Goal: Communication & Community: Participate in discussion

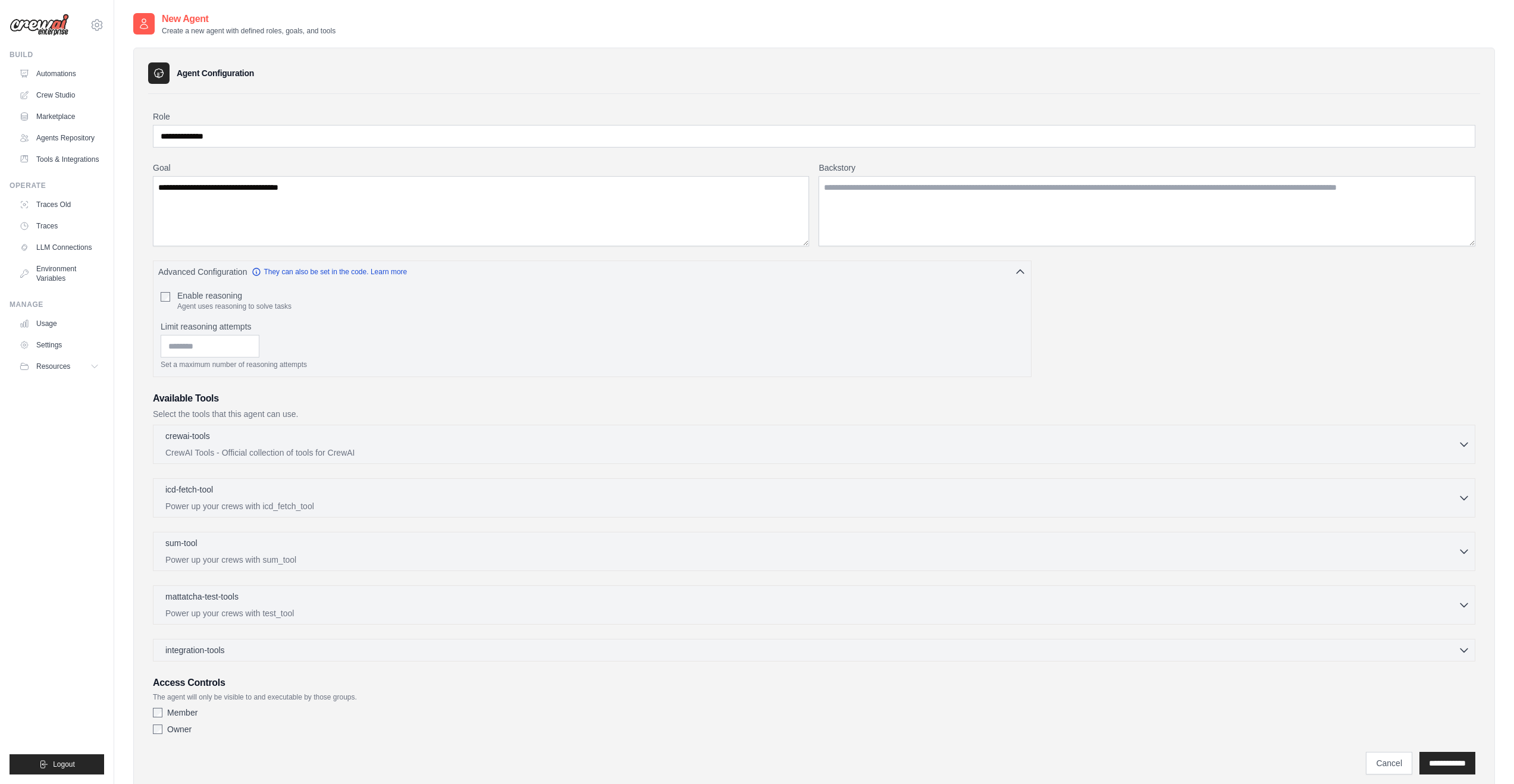
scroll to position [39, 0]
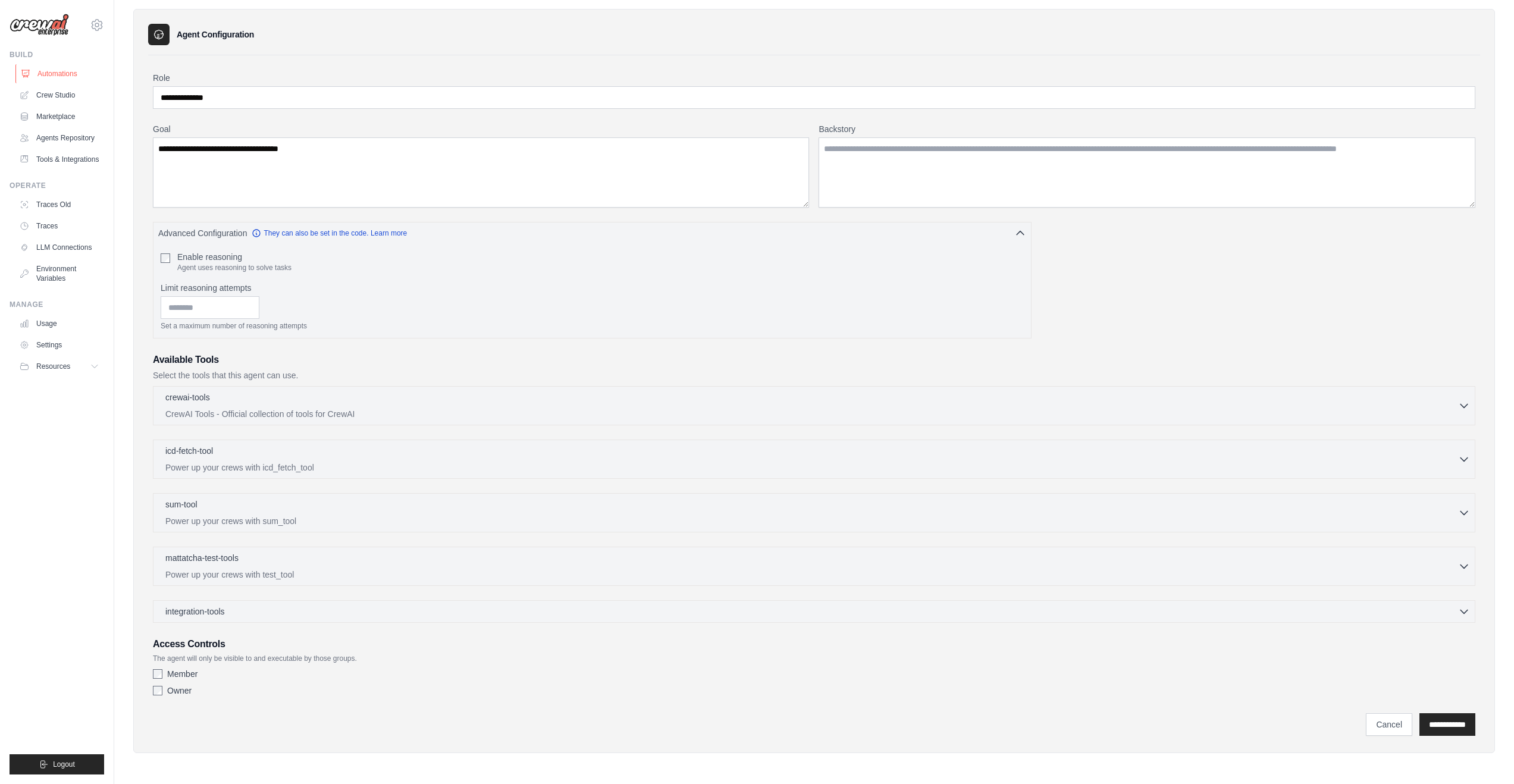
click at [75, 72] on link "Automations" at bounding box center [60, 74] width 90 height 19
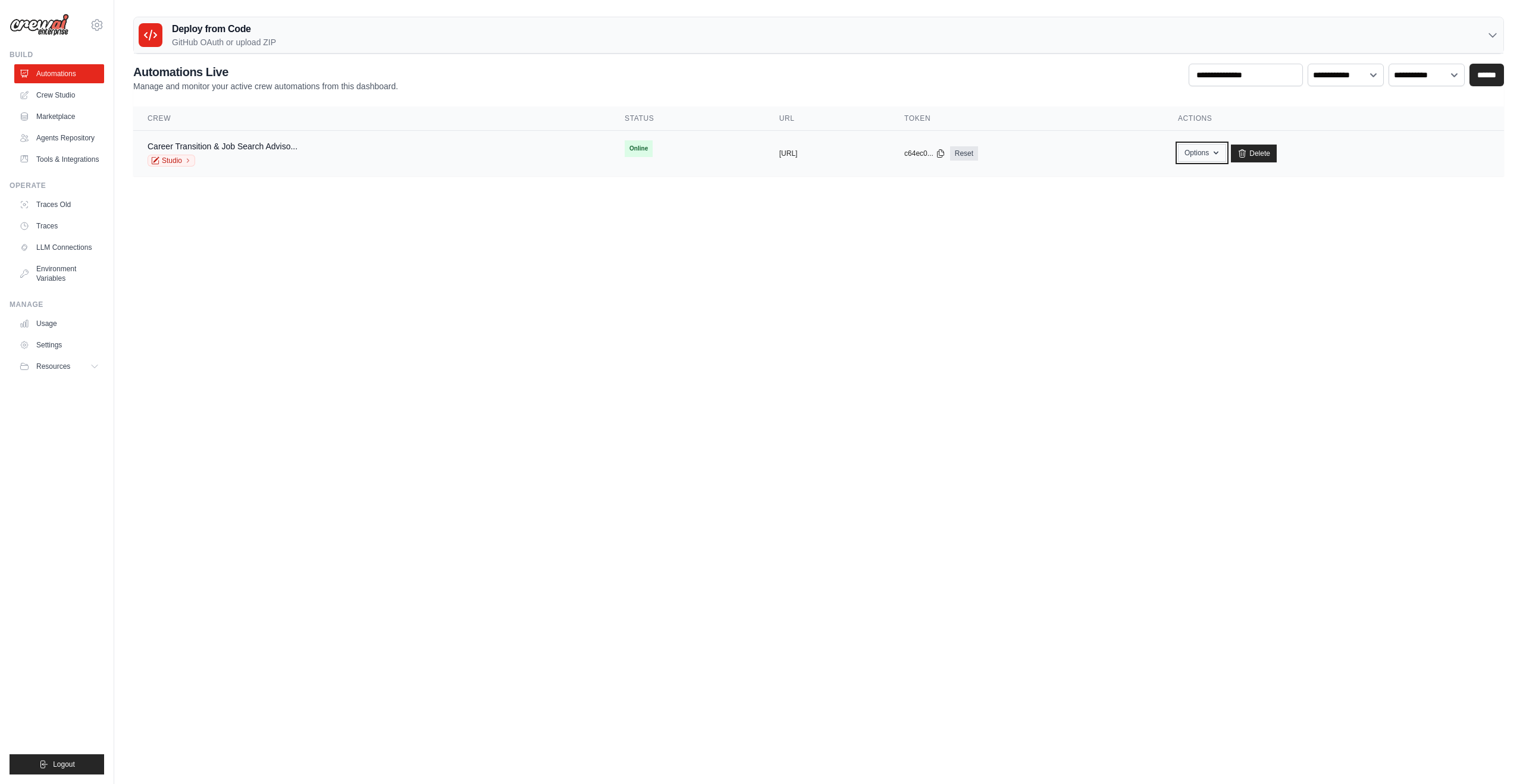
click at [1226, 154] on button "Options" at bounding box center [1201, 152] width 48 height 18
click at [1164, 135] on td "copied c64ec0... Reset" at bounding box center [1026, 153] width 273 height 45
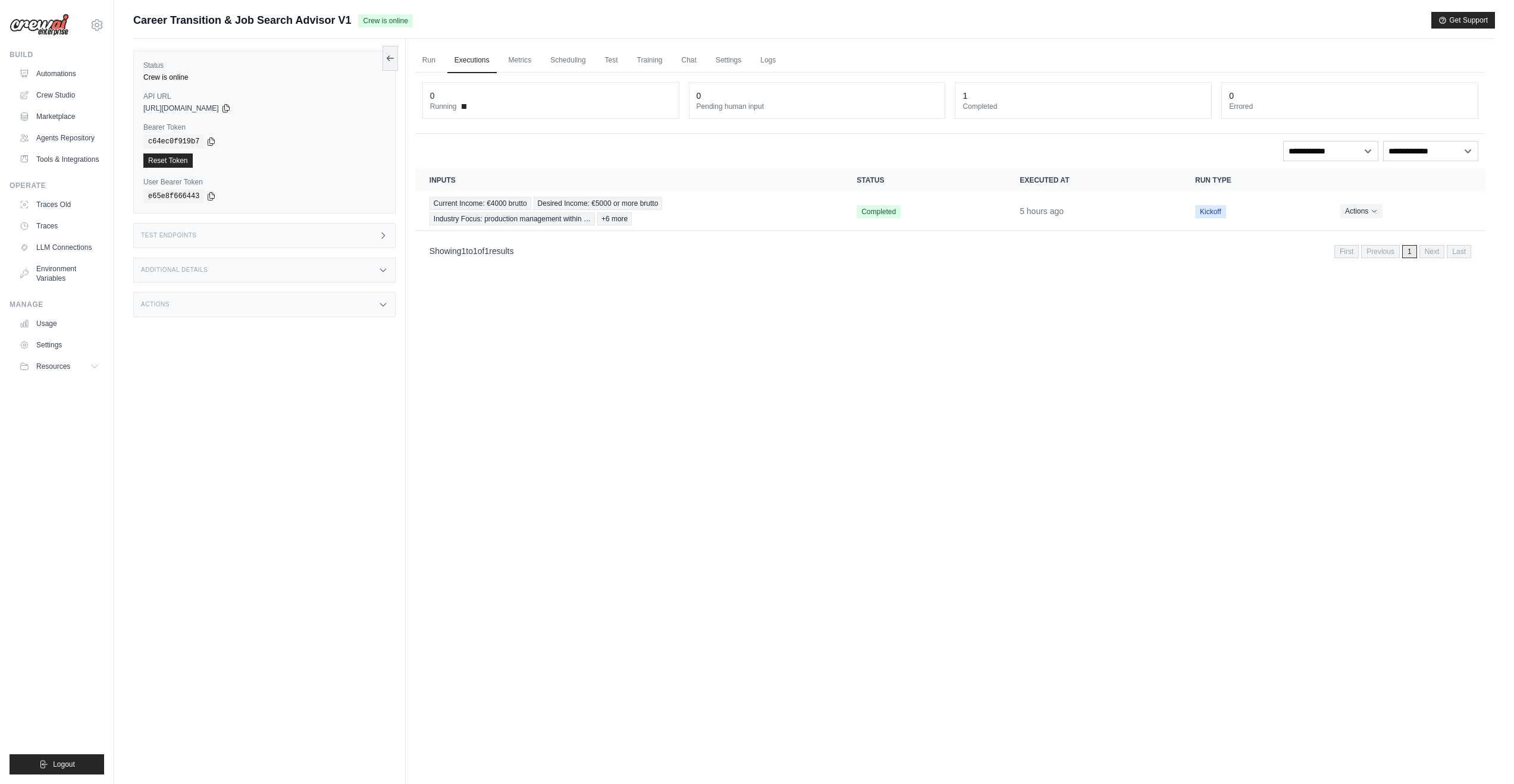
click at [466, 108] on span at bounding box center [464, 106] width 5 height 5
click at [460, 106] on dt "Running" at bounding box center [551, 107] width 241 height 9
click at [207, 233] on div "Test Endpoints" at bounding box center [264, 235] width 262 height 25
click at [202, 267] on div "Additional Details" at bounding box center [264, 270] width 262 height 25
click at [195, 375] on div "Actions" at bounding box center [264, 375] width 262 height 25
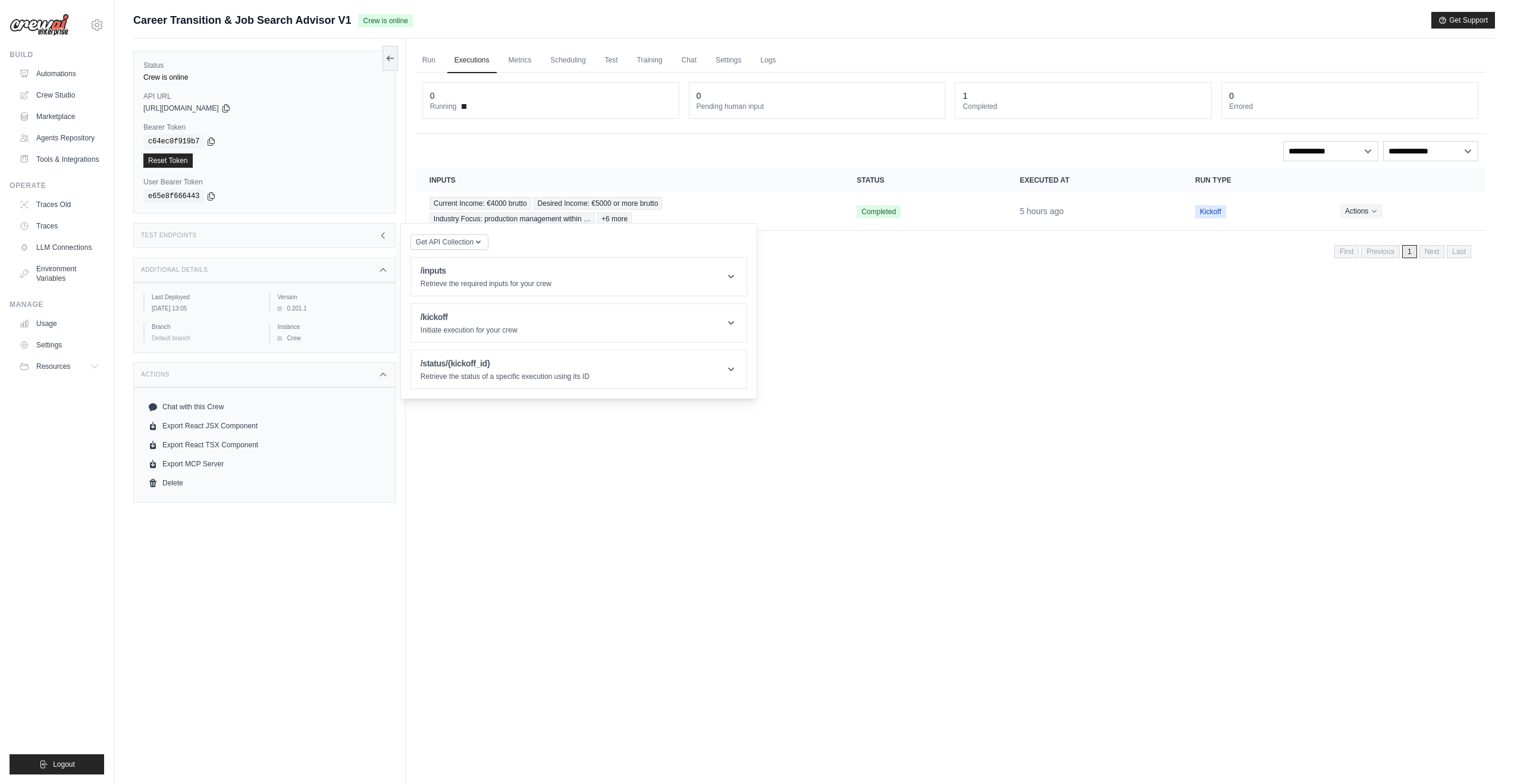
click at [204, 565] on div "Status Crew is online API URL copied https://career-transition-job-search-advis…" at bounding box center [270, 430] width 273 height 784
click at [381, 142] on div "c64ec0f919b7" at bounding box center [265, 141] width 242 height 14
click at [47, 100] on link "Crew Studio" at bounding box center [60, 96] width 90 height 19
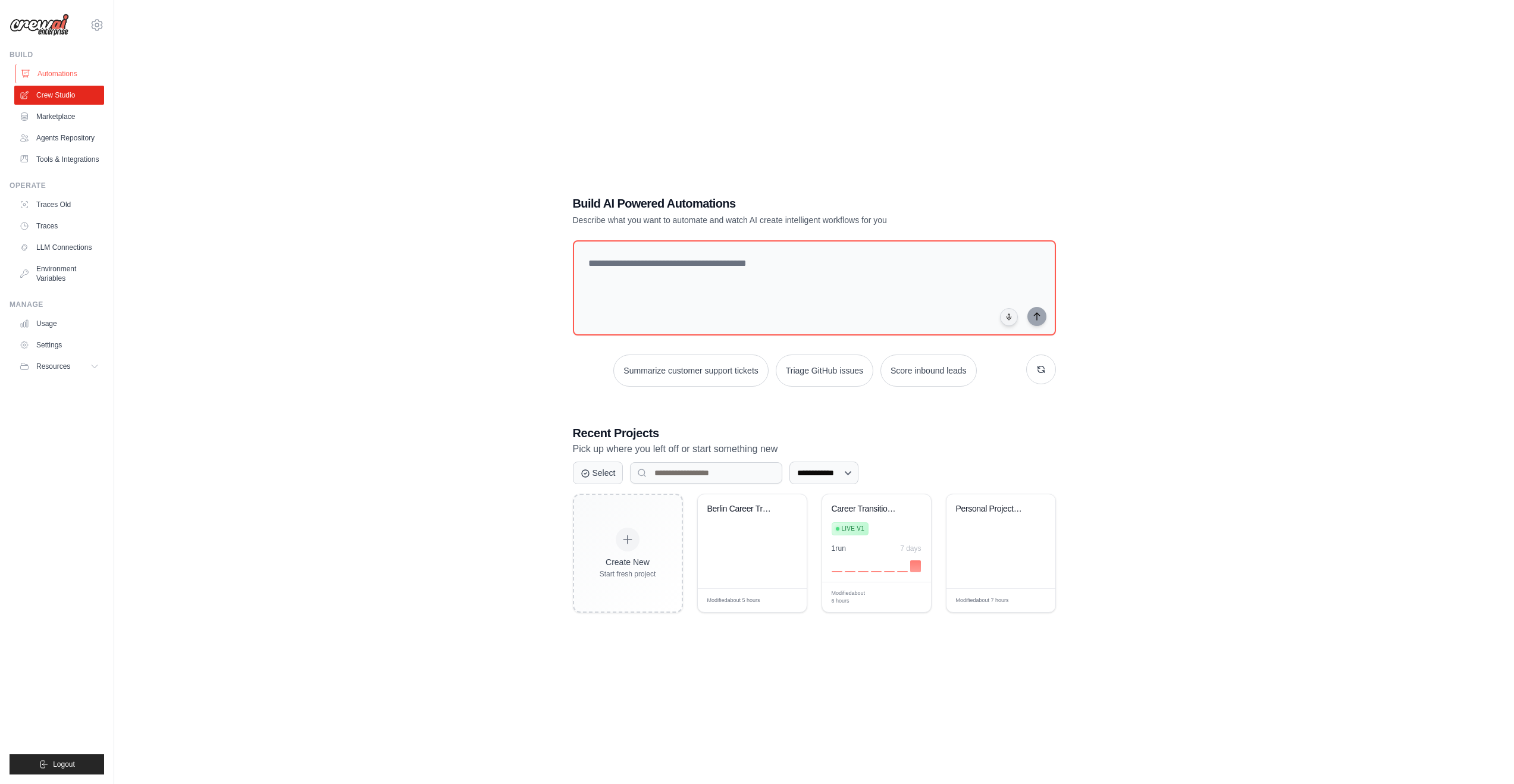
click at [60, 78] on link "Automations" at bounding box center [60, 74] width 90 height 19
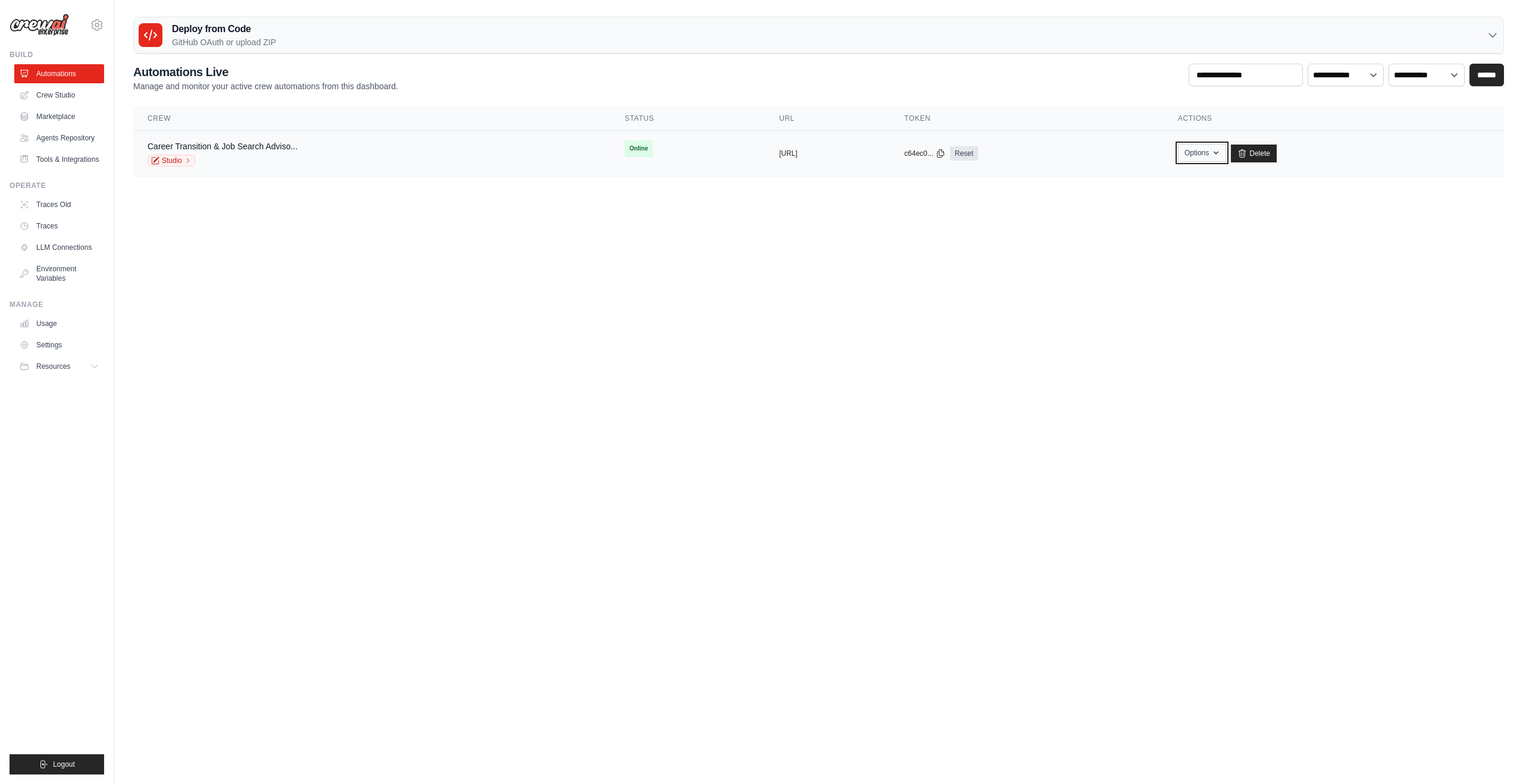
click at [1226, 153] on button "Options" at bounding box center [1201, 152] width 48 height 18
click at [1213, 177] on link "Chat with this Crew" at bounding box center [1159, 180] width 133 height 22
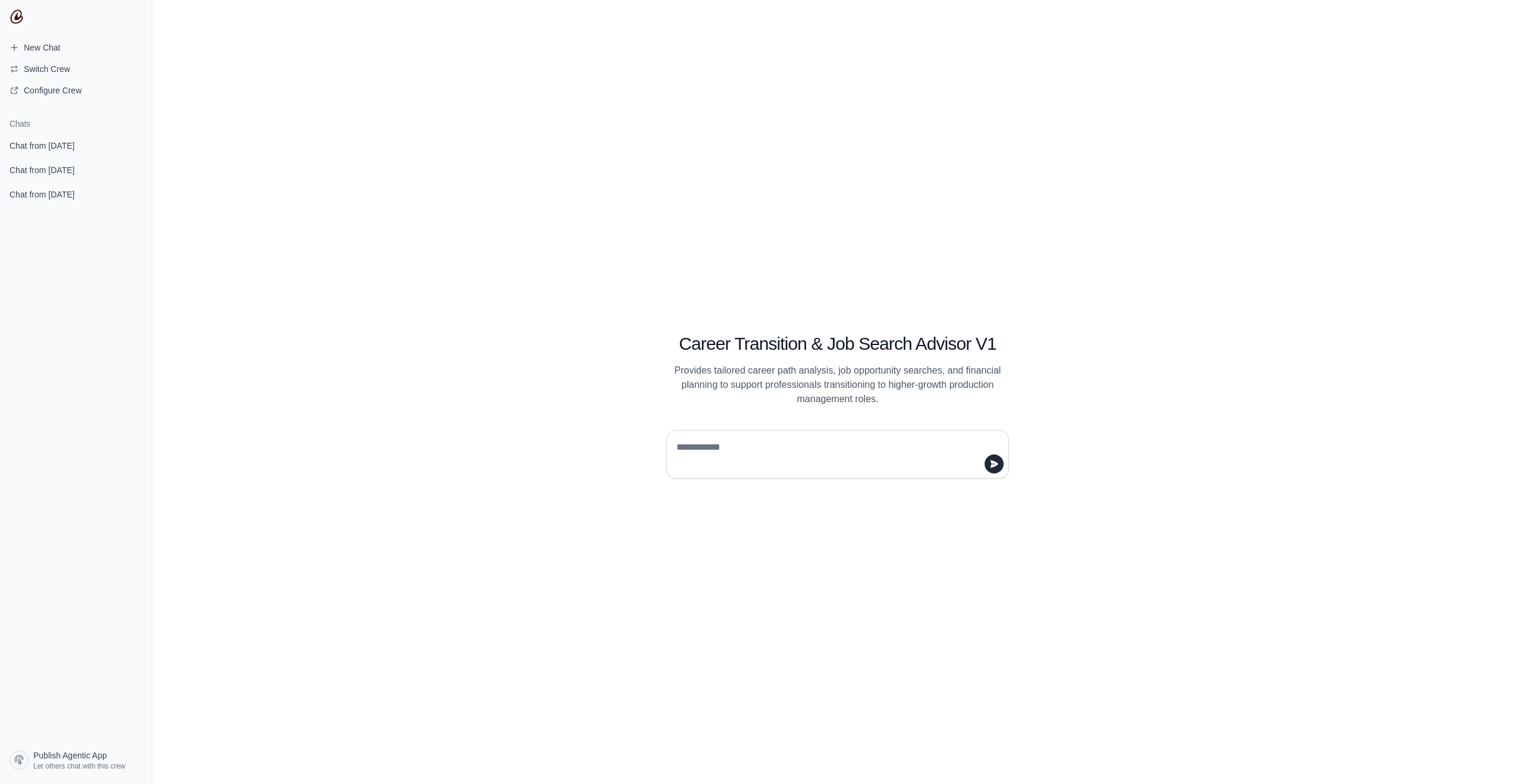
click at [839, 462] on textarea at bounding box center [833, 454] width 320 height 33
type textarea "*"
type textarea "**********"
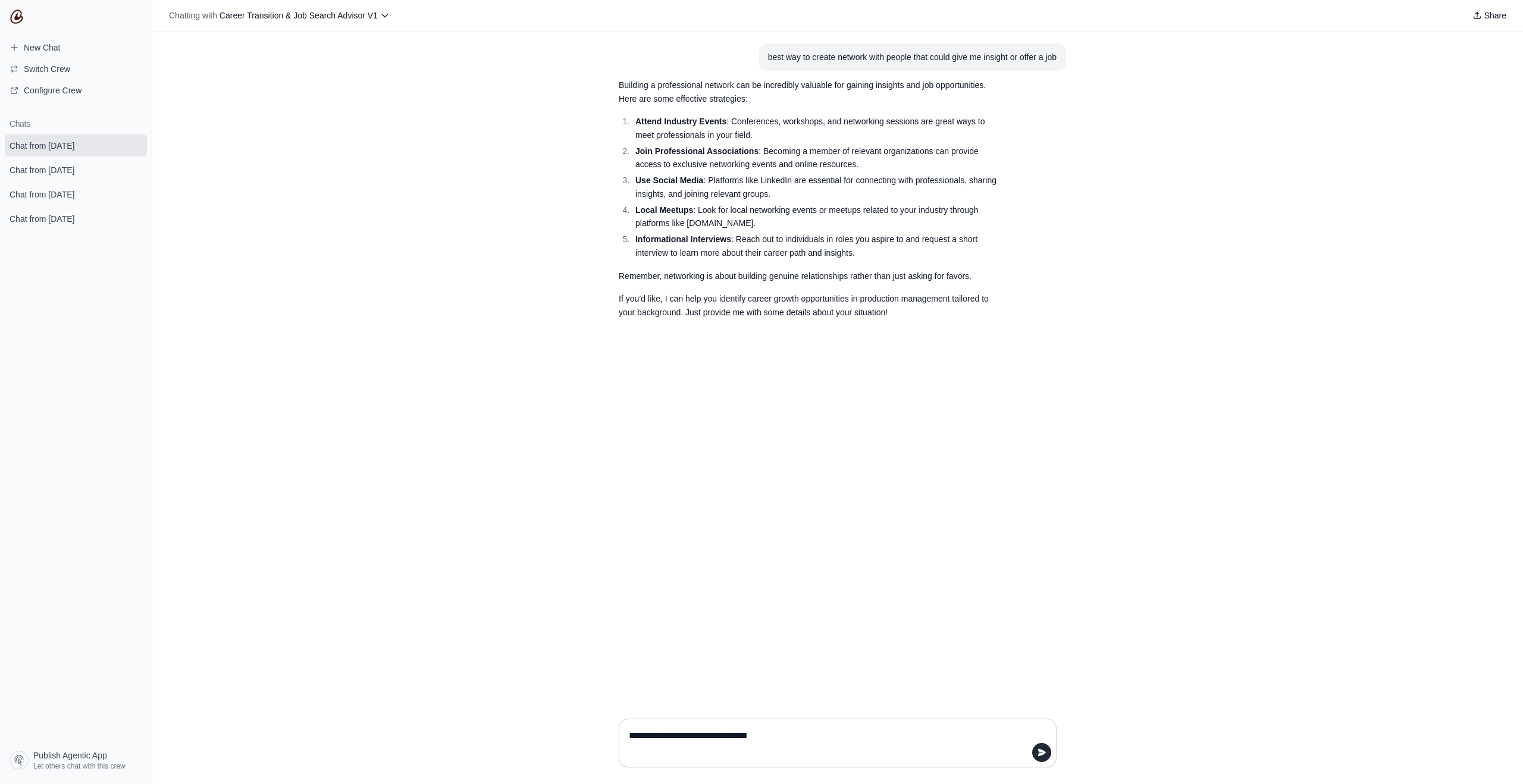
type textarea "**********"
